Goal: Transaction & Acquisition: Purchase product/service

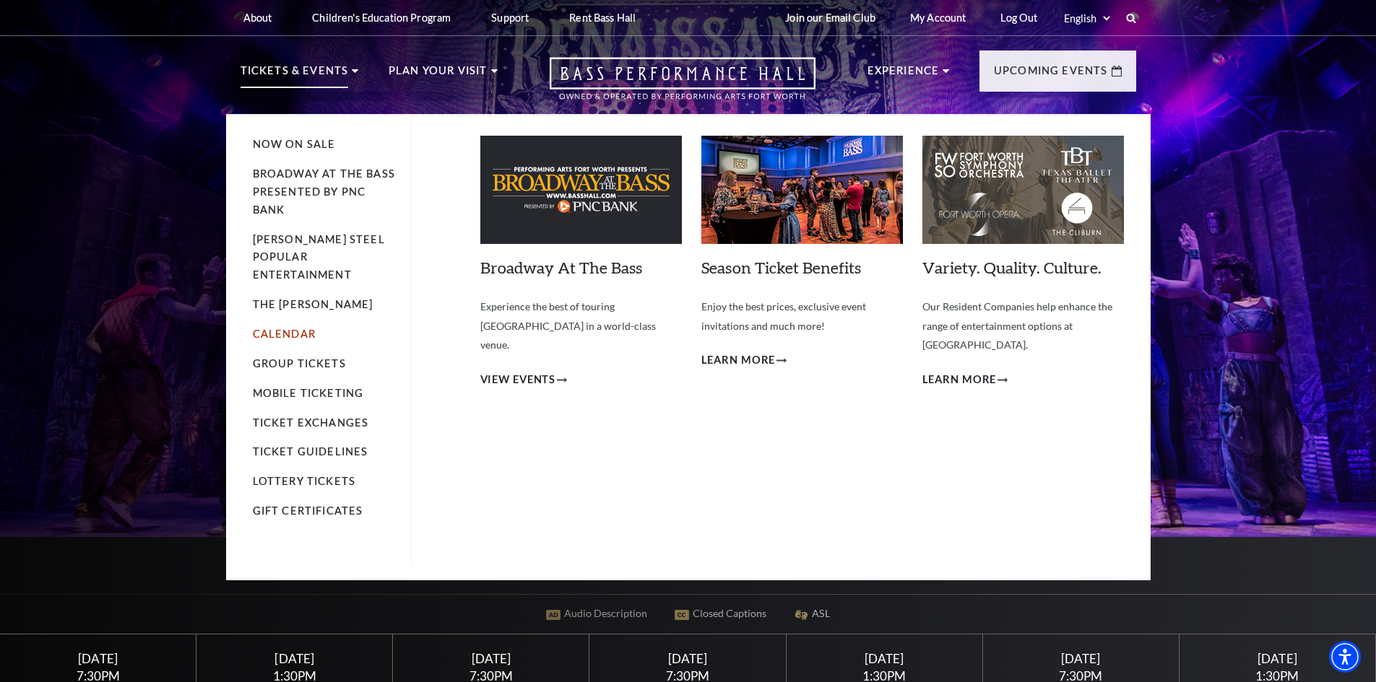
click at [291, 328] on link "Calendar" at bounding box center [284, 334] width 63 height 12
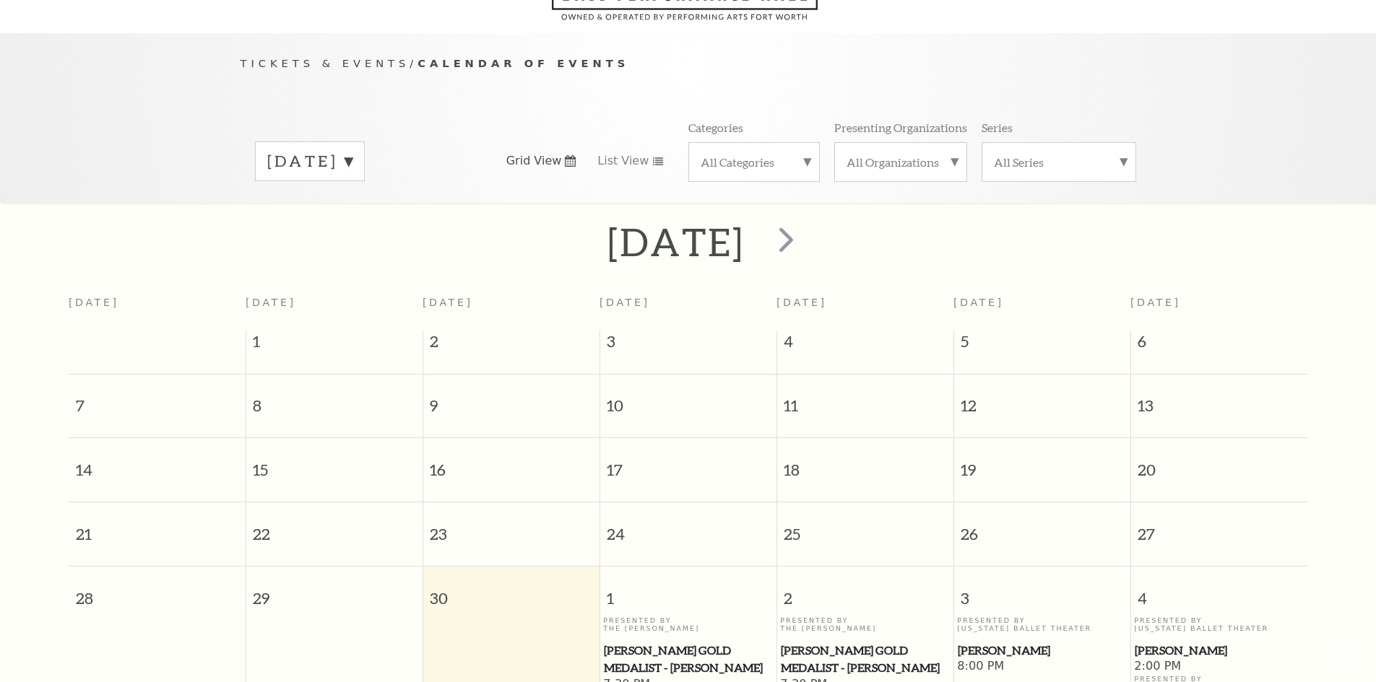
scroll to position [128, 0]
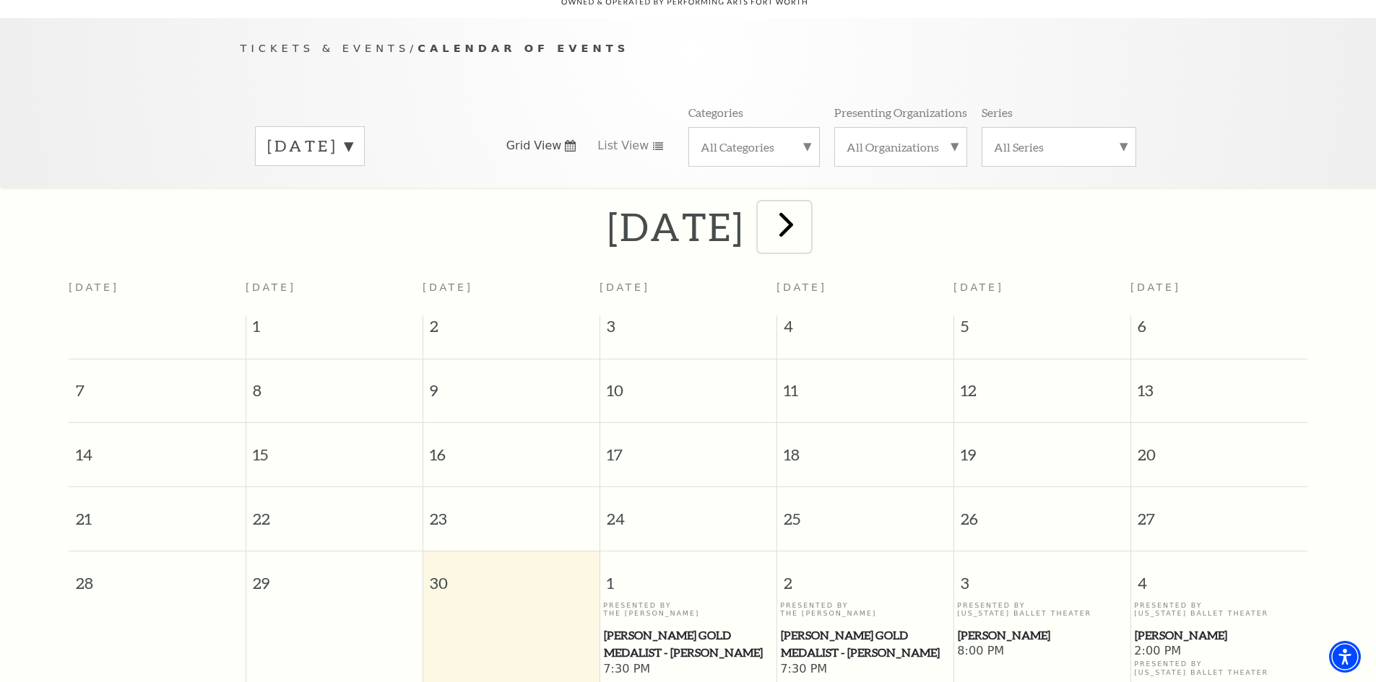
click at [807, 204] on span "next" at bounding box center [785, 224] width 41 height 41
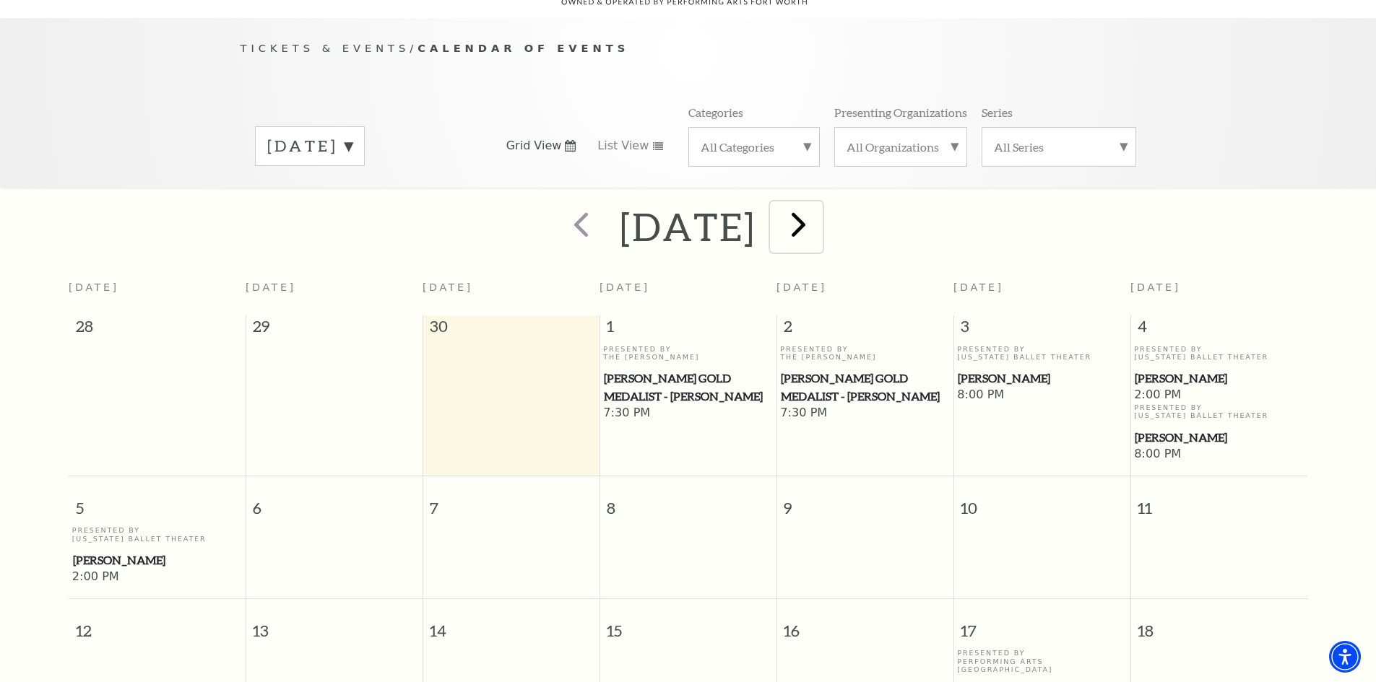
click at [819, 204] on span "next" at bounding box center [798, 224] width 41 height 41
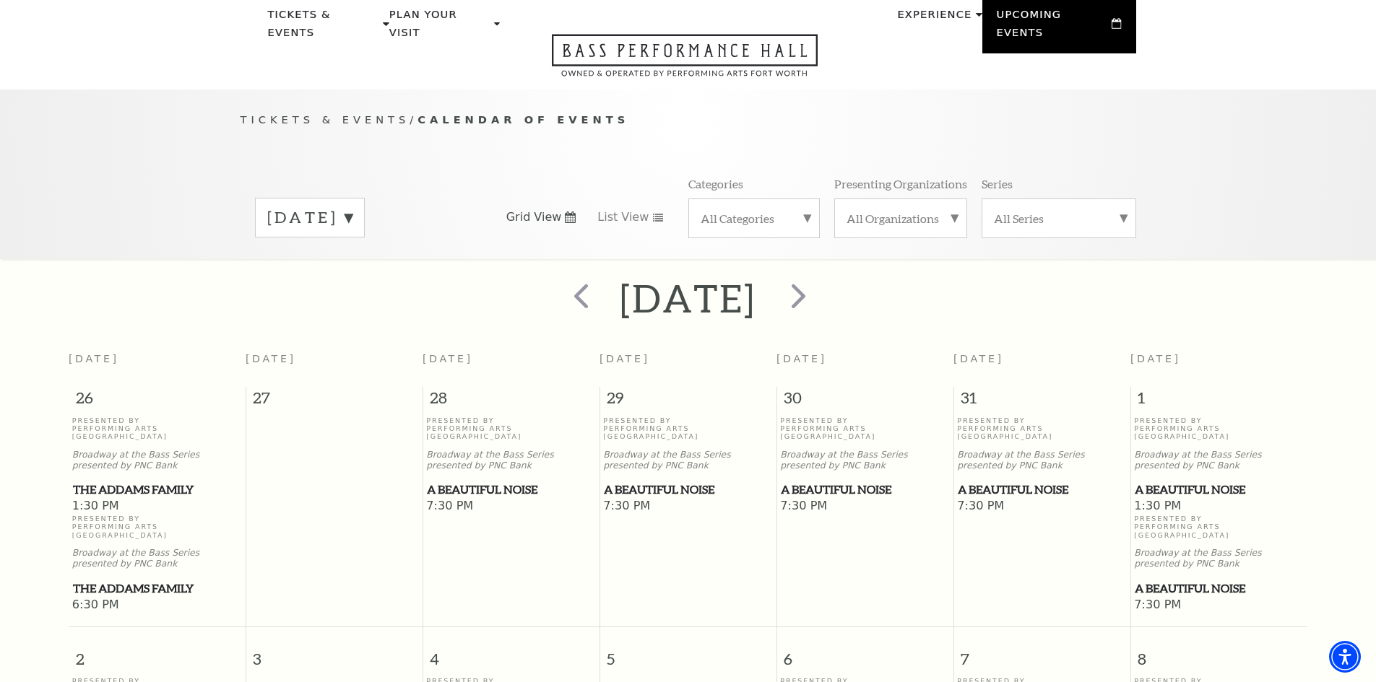
scroll to position [56, 0]
click at [819, 283] on span "next" at bounding box center [798, 296] width 41 height 41
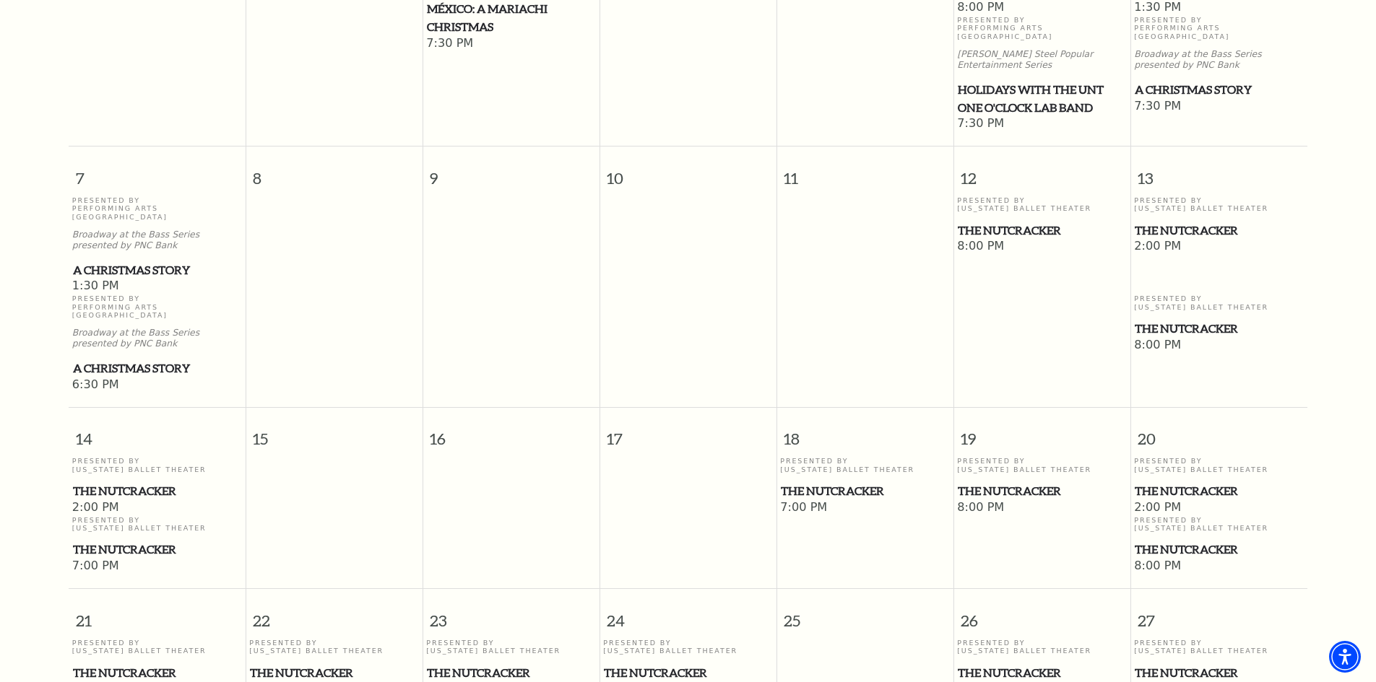
scroll to position [561, 0]
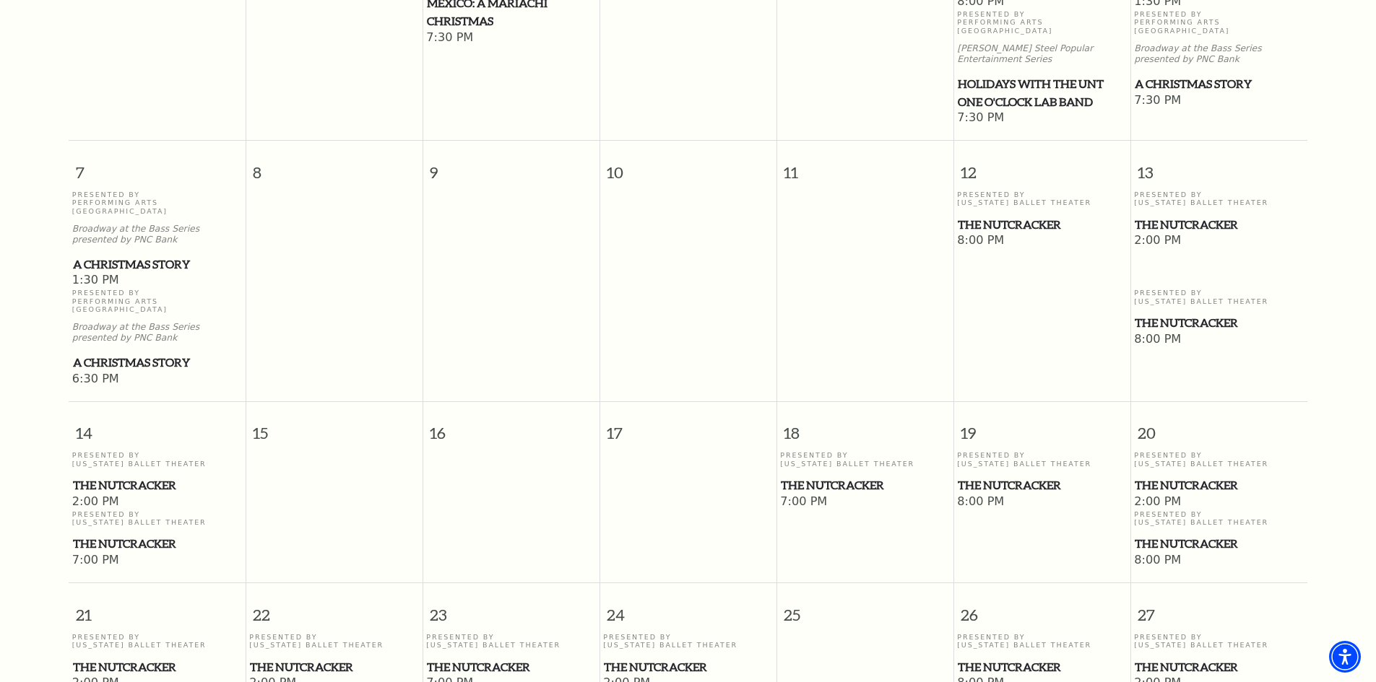
click at [999, 216] on span "The Nutcracker" at bounding box center [1042, 225] width 168 height 18
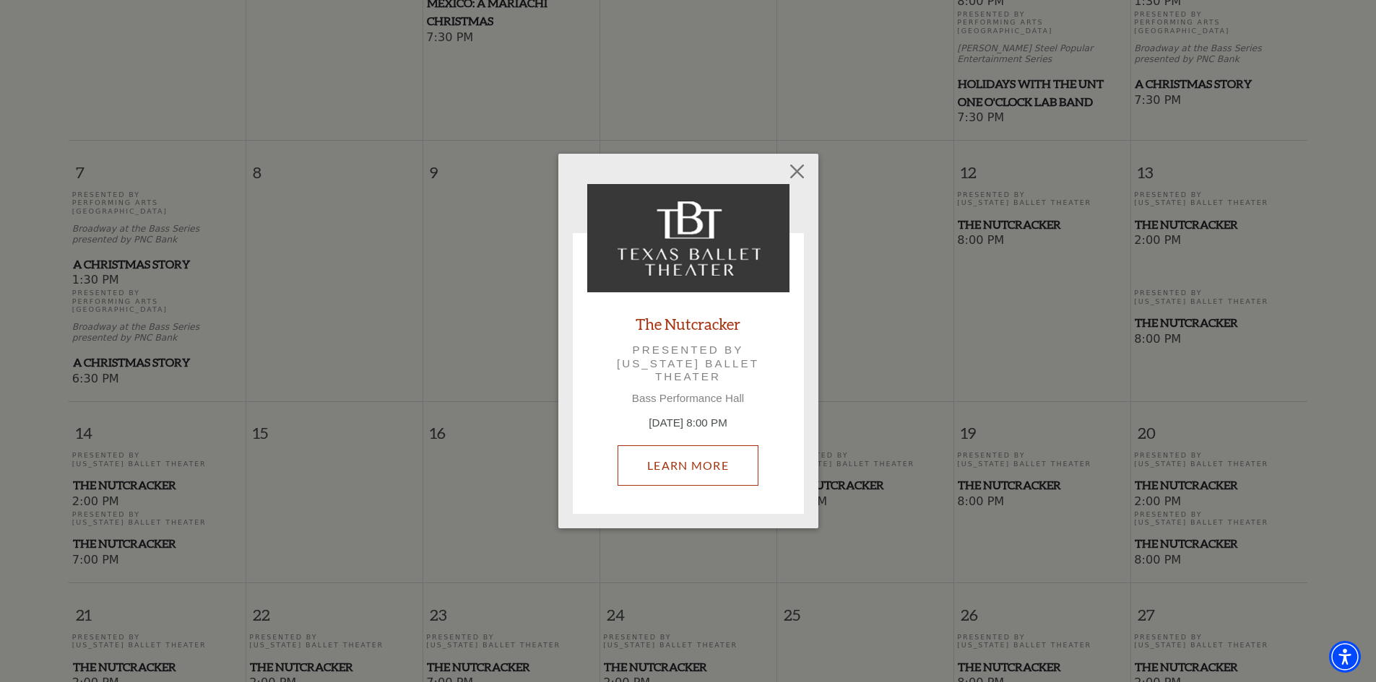
click at [667, 452] on link "Learn More" at bounding box center [687, 466] width 141 height 40
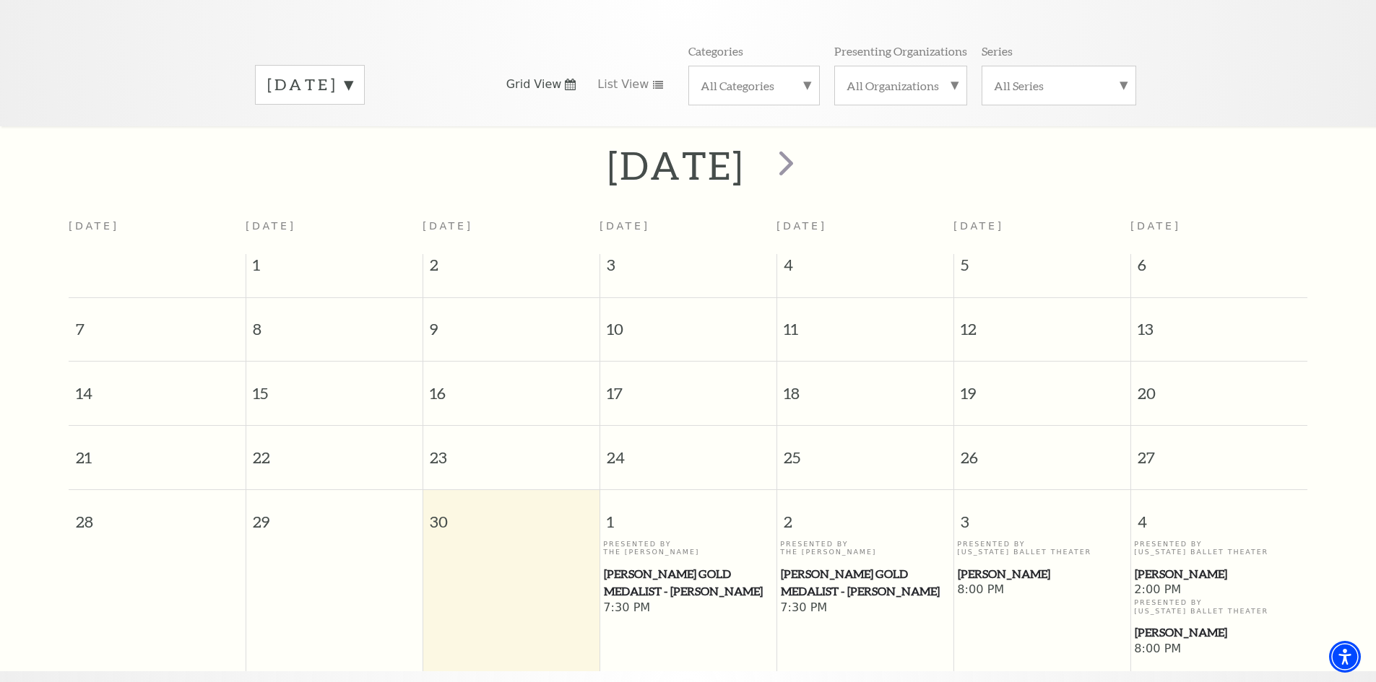
scroll to position [272, 0]
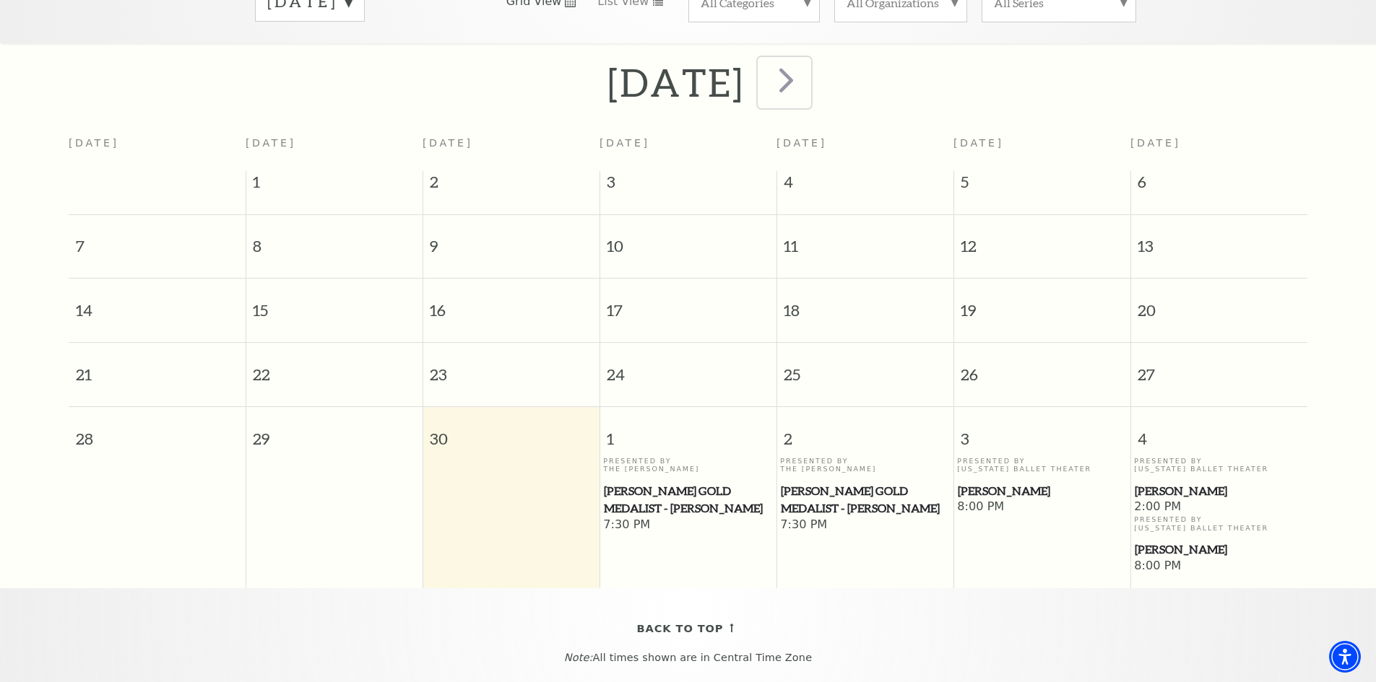
click at [807, 64] on span "next" at bounding box center [785, 79] width 41 height 41
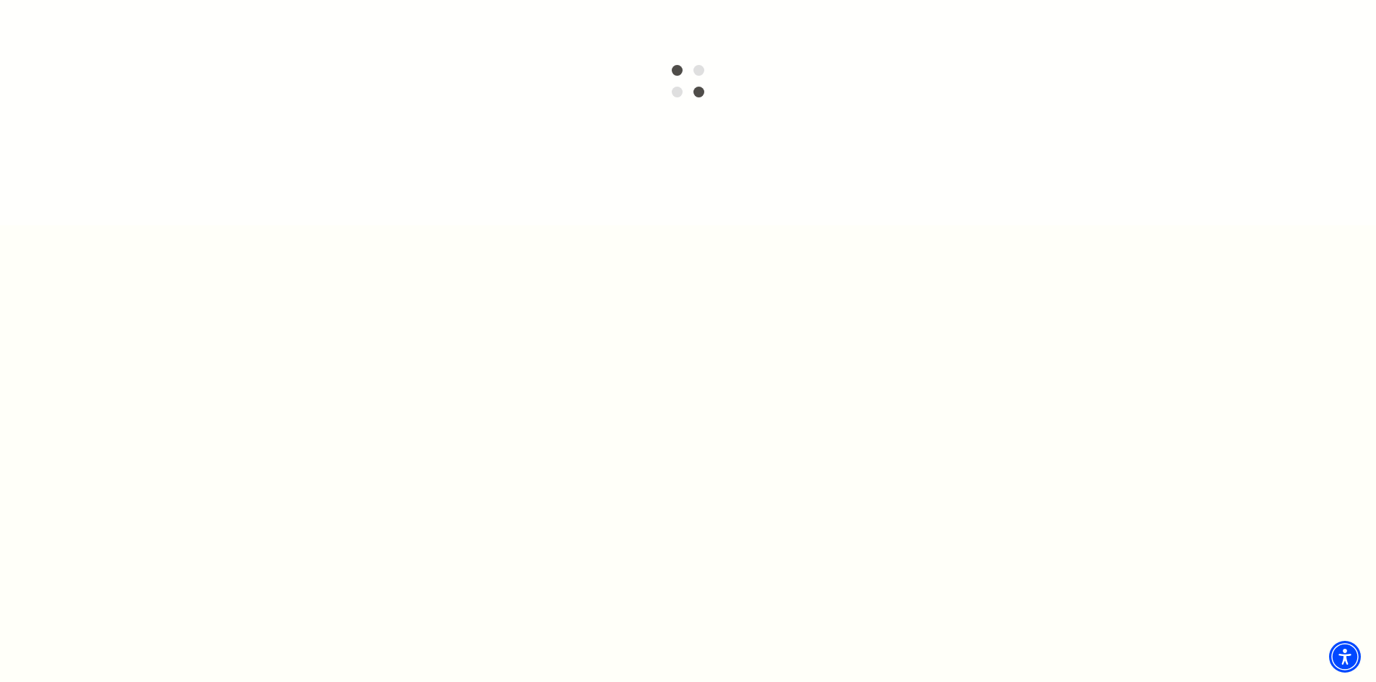
scroll to position [417, 0]
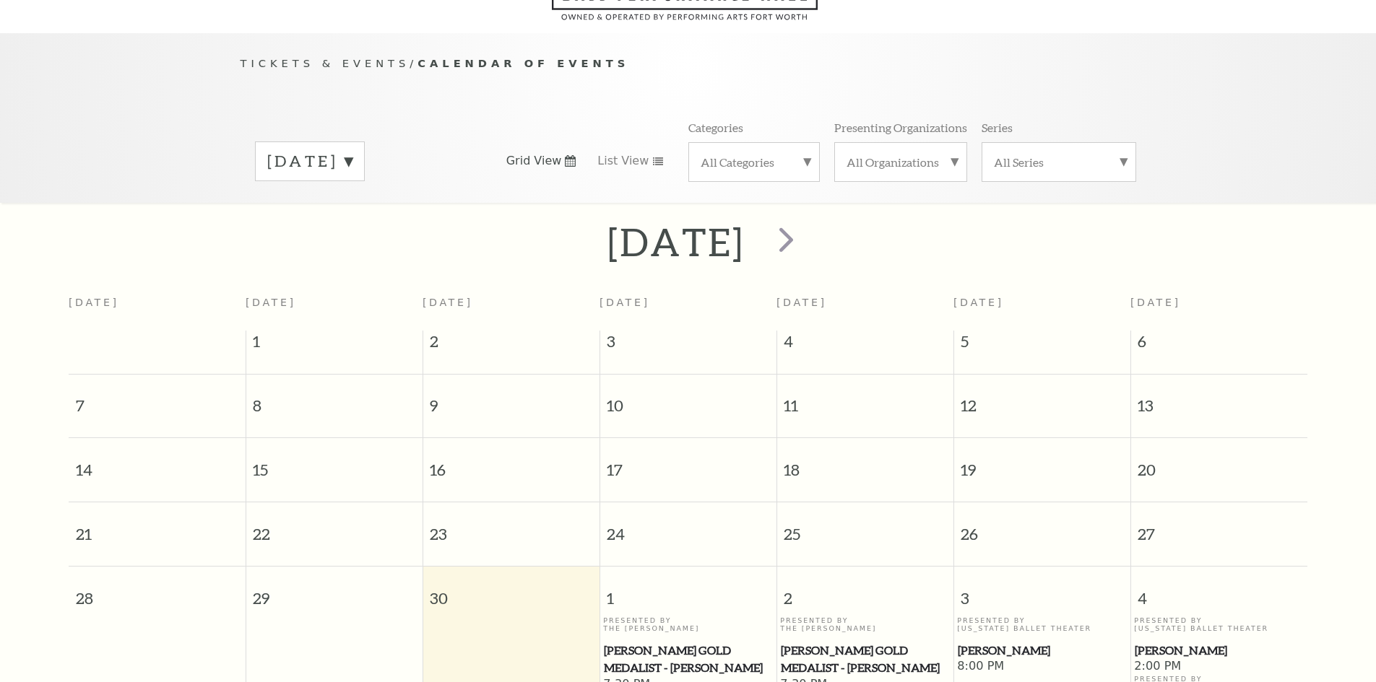
scroll to position [128, 0]
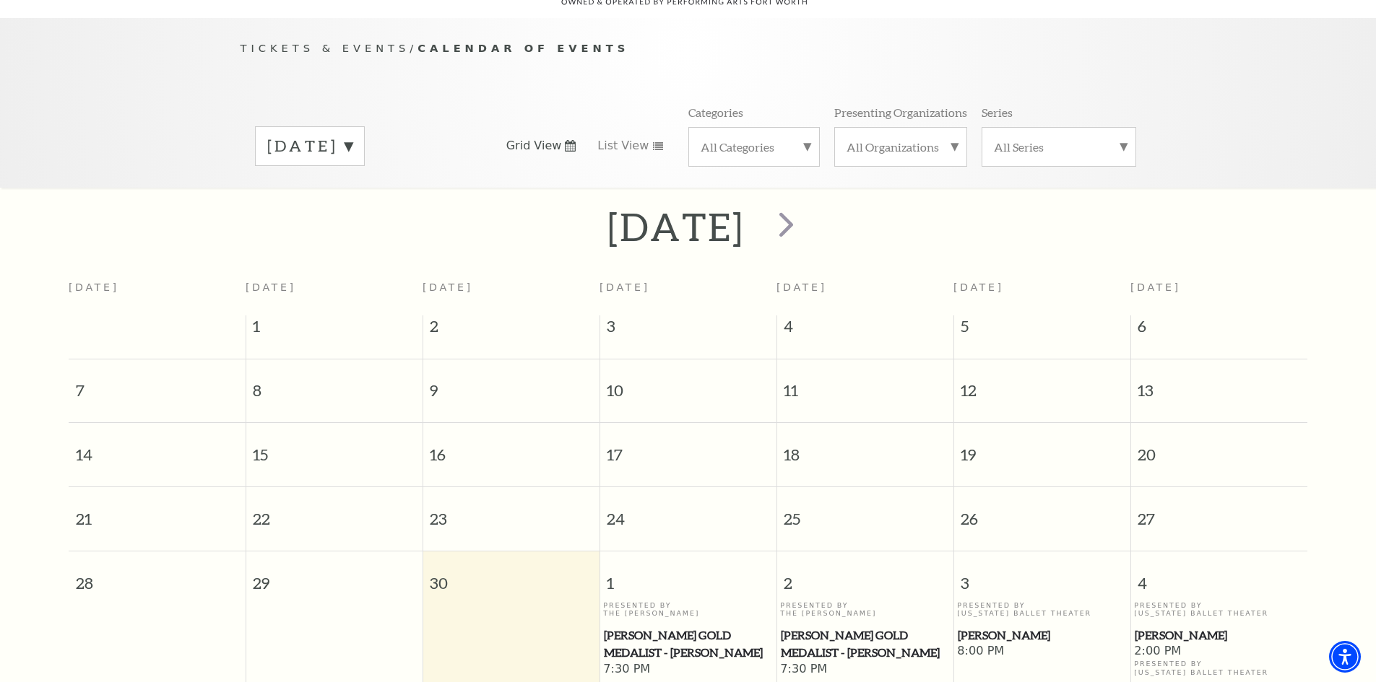
click at [352, 135] on label "[DATE]" at bounding box center [309, 146] width 85 height 22
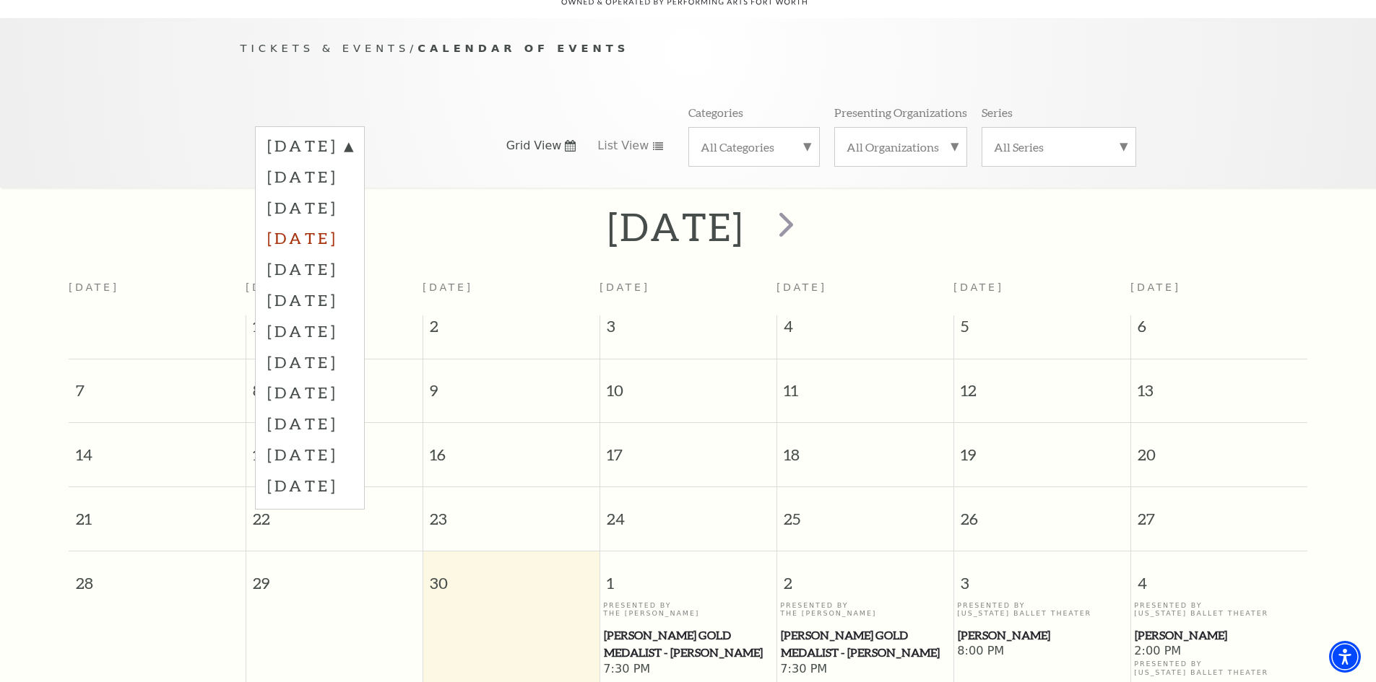
click at [324, 222] on label "[DATE]" at bounding box center [309, 237] width 85 height 31
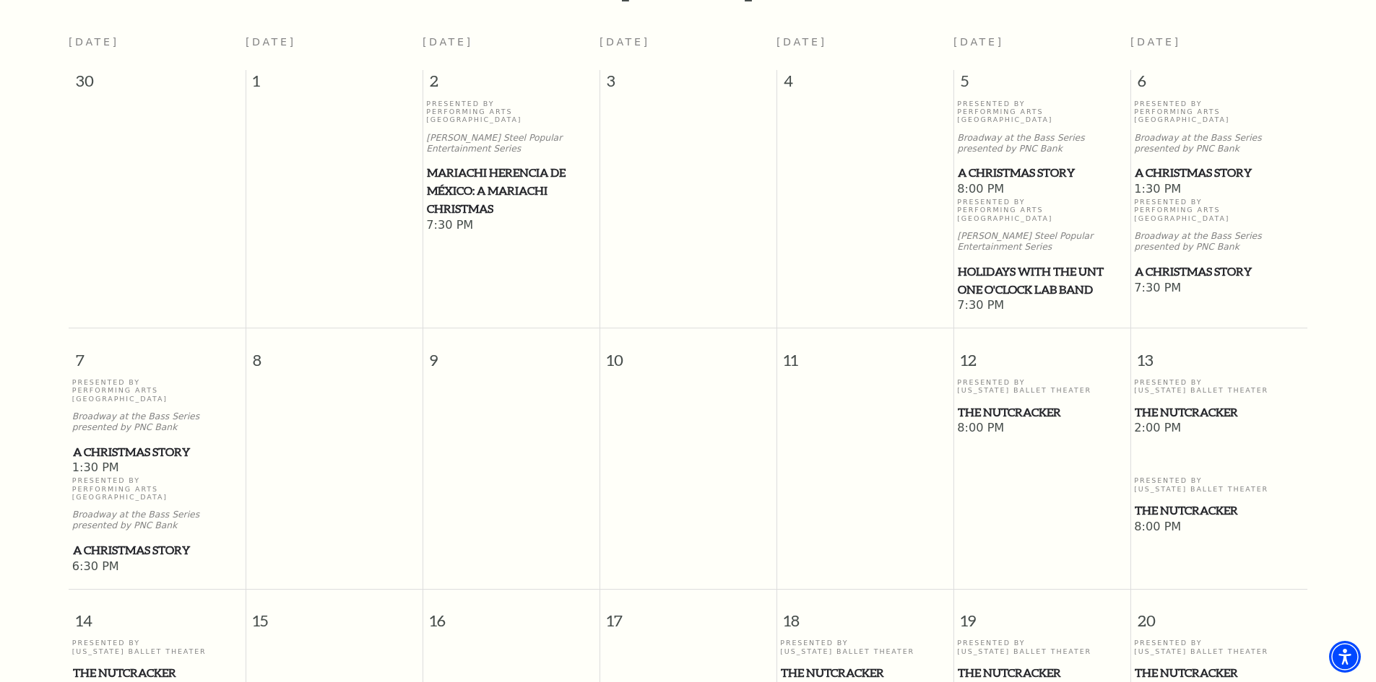
scroll to position [417, 0]
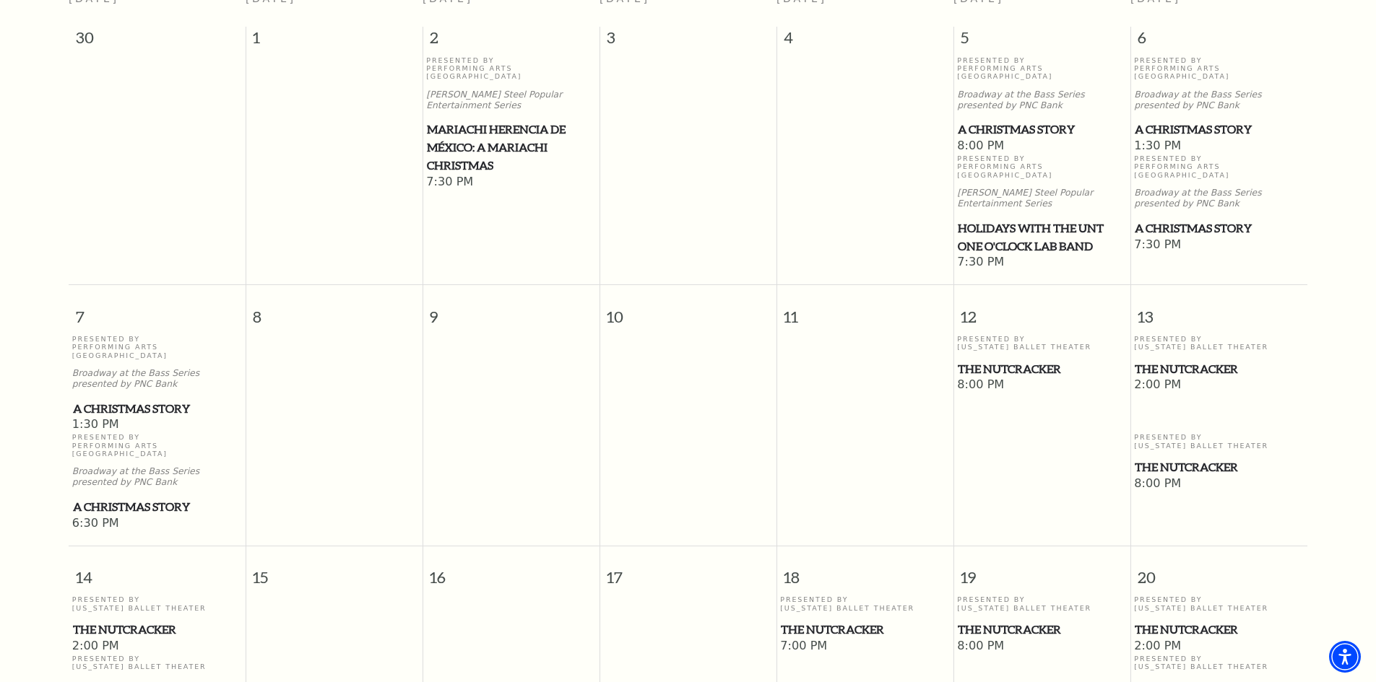
click at [103, 400] on span "A Christmas Story" at bounding box center [157, 409] width 168 height 18
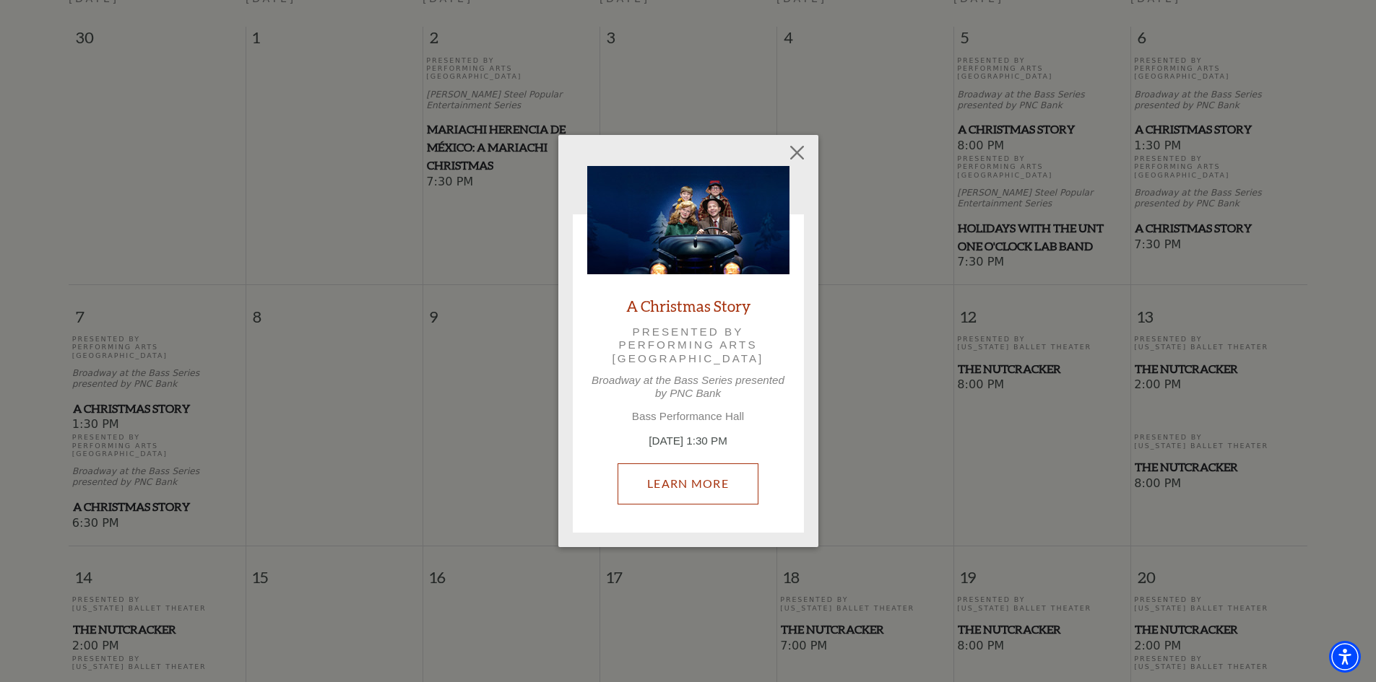
click at [692, 484] on link "Learn More" at bounding box center [687, 484] width 141 height 40
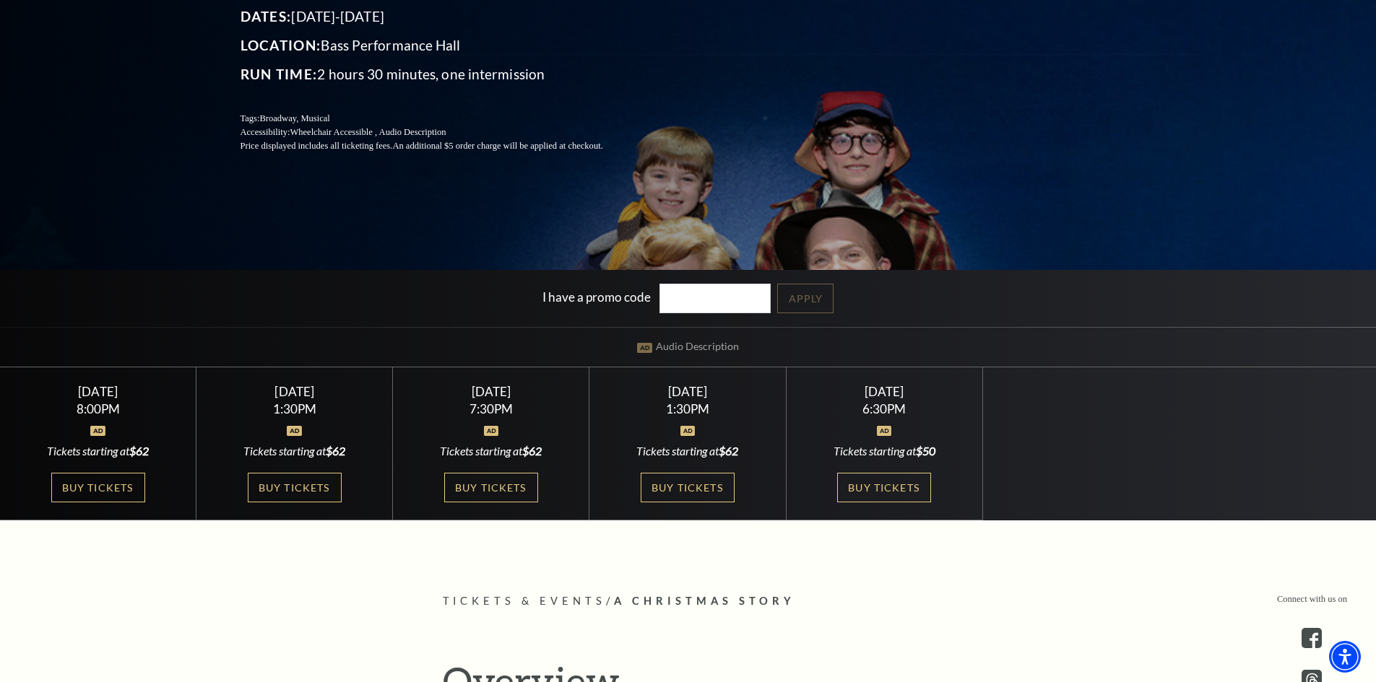
scroll to position [289, 0]
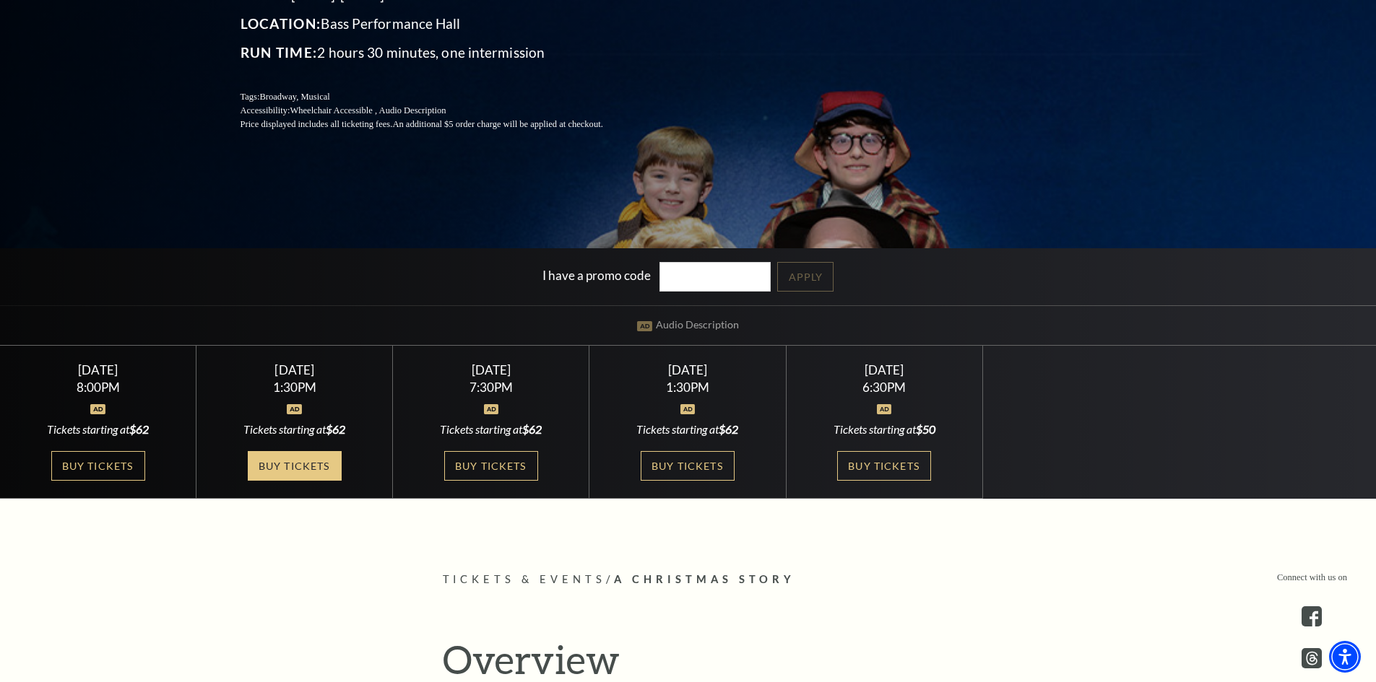
click at [288, 463] on link "Buy Tickets" at bounding box center [295, 466] width 94 height 30
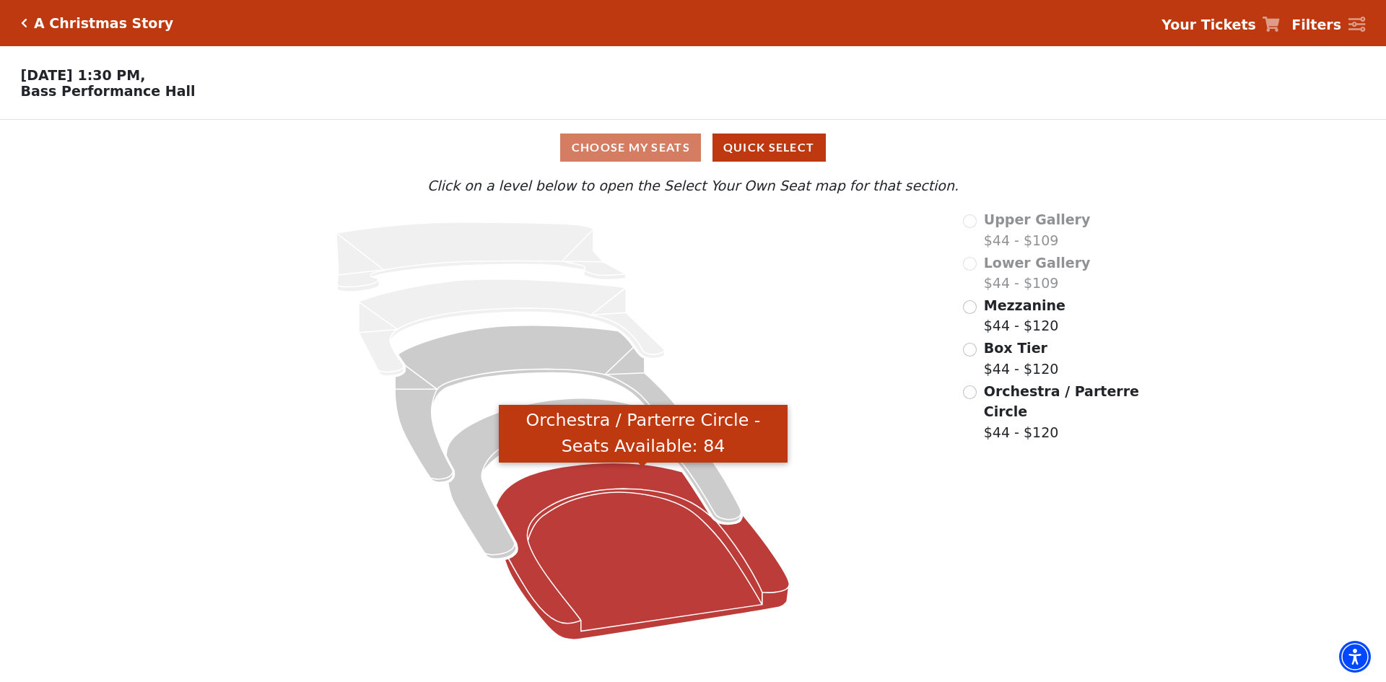
click at [651, 563] on icon "Orchestra / Parterre Circle - Seats Available: 84" at bounding box center [643, 551] width 293 height 177
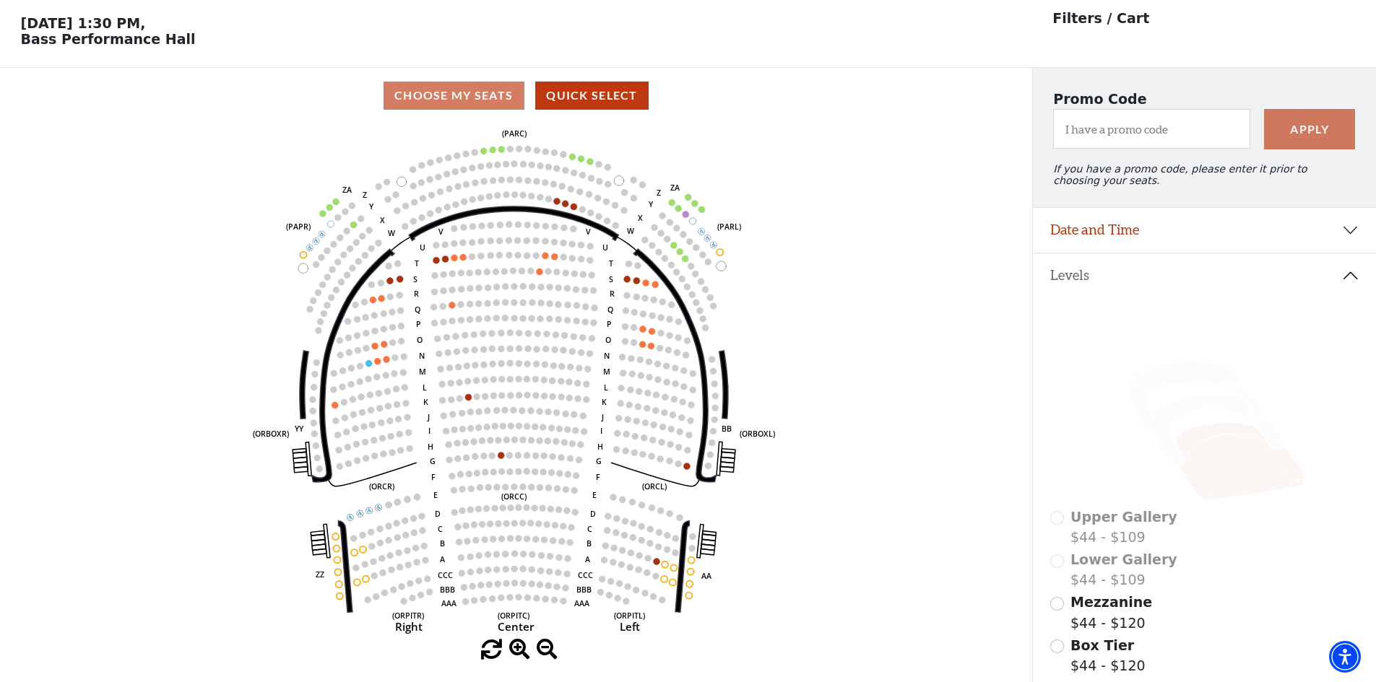
scroll to position [67, 0]
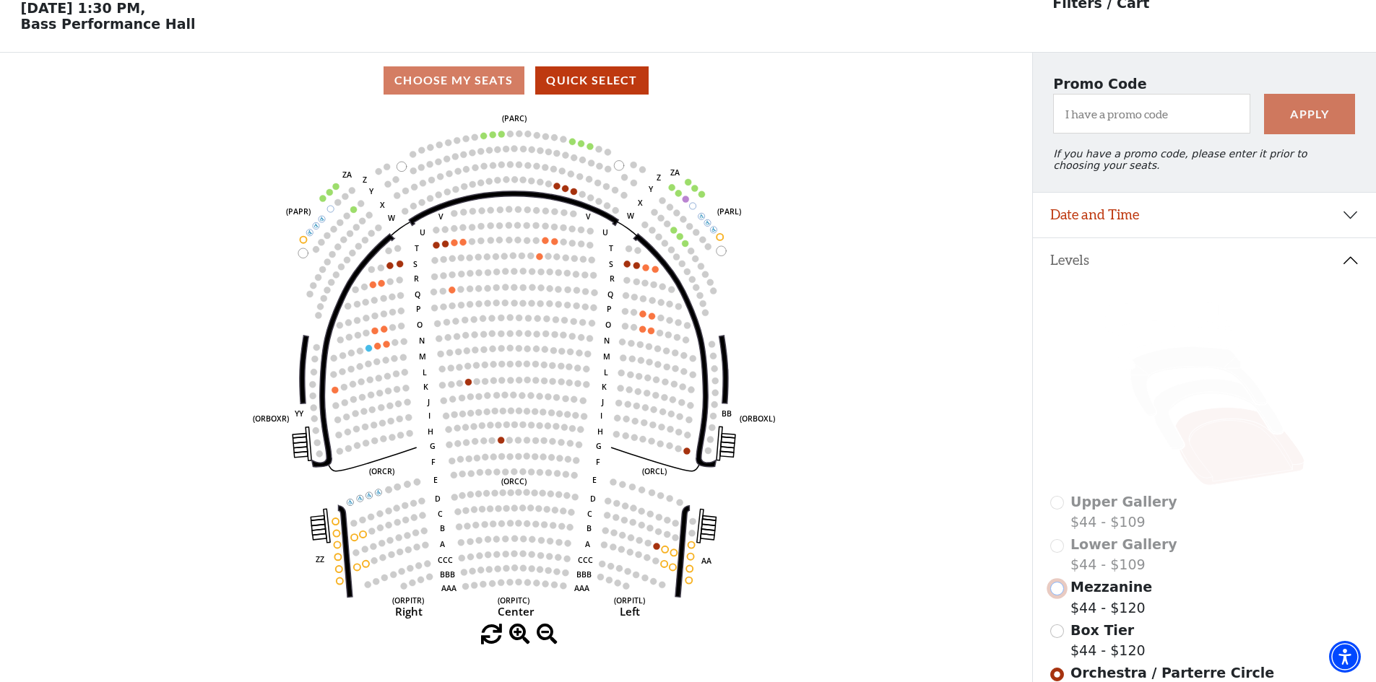
click at [1061, 596] on input "Mezzanine$44 - $120\a" at bounding box center [1057, 589] width 14 height 14
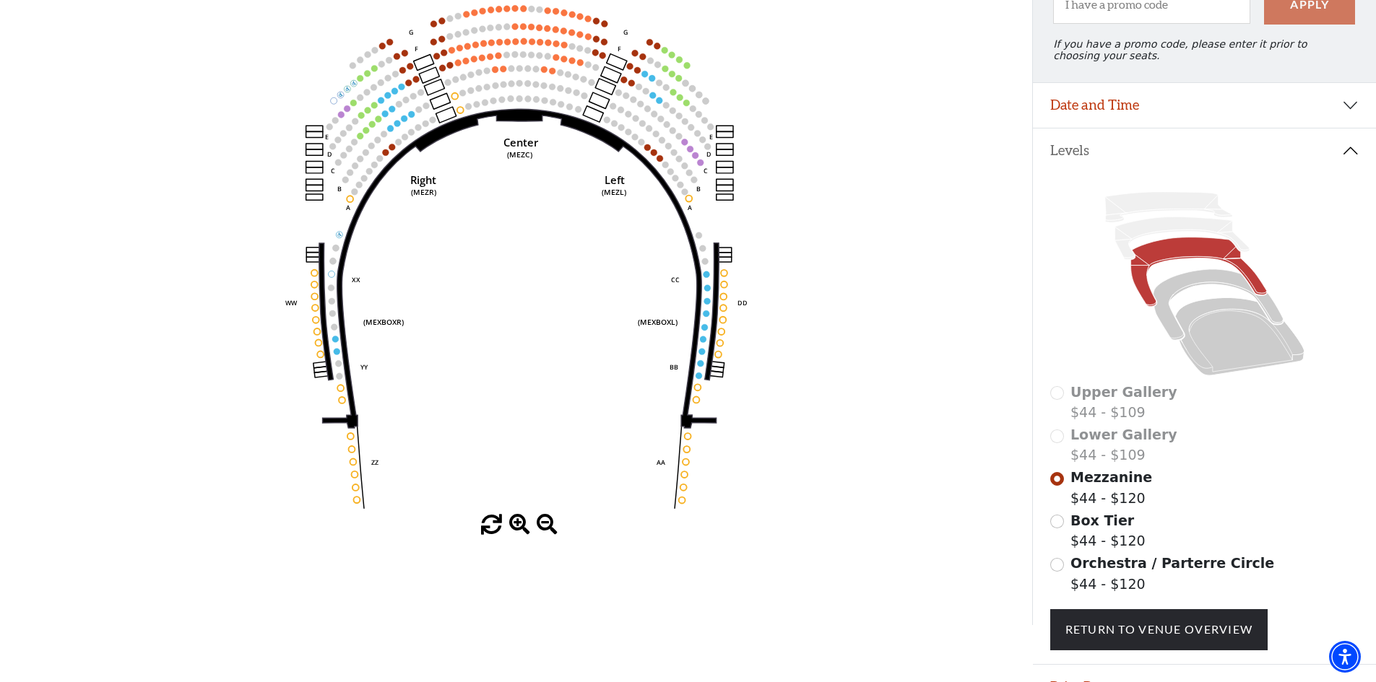
scroll to position [212, 0]
